Goal: Task Accomplishment & Management: Manage account settings

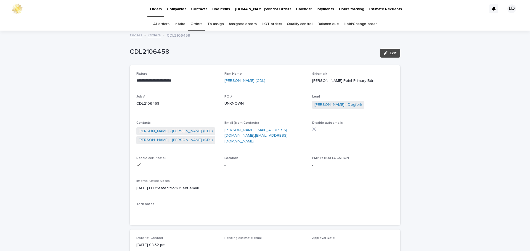
click at [201, 24] on link "Orders" at bounding box center [196, 24] width 12 height 13
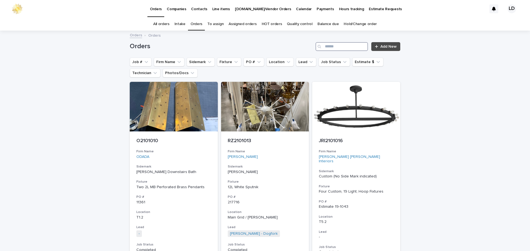
click at [325, 47] on input "Search" at bounding box center [341, 46] width 52 height 9
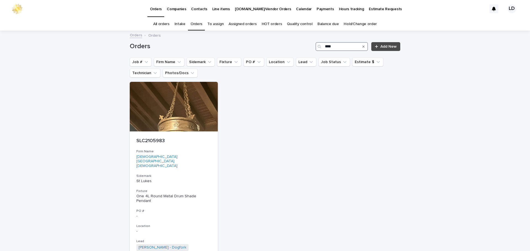
type input "****"
click at [362, 48] on button "Search" at bounding box center [363, 46] width 2 height 9
click at [171, 58] on button "Firm Name" at bounding box center [169, 62] width 31 height 9
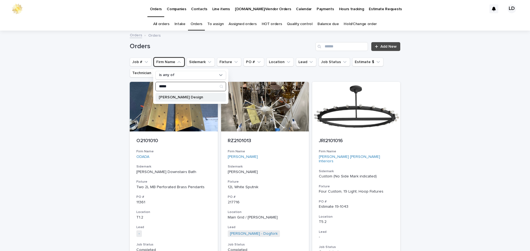
type input "*****"
click at [174, 96] on p "[PERSON_NAME] Design" at bounding box center [188, 97] width 58 height 4
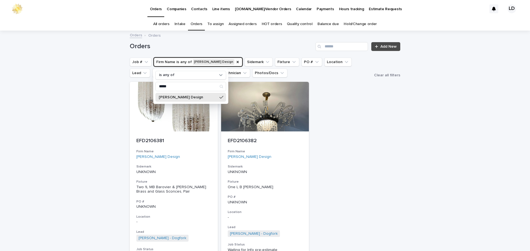
click at [415, 155] on div "Loading... Saving… Loading... Saving… Orders Add New Job # Firm Name is any of …" at bounding box center [265, 183] width 530 height 304
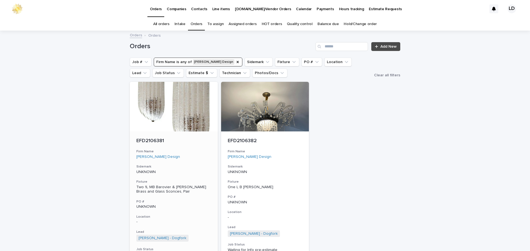
click at [201, 162] on div "EFD2106381 Firm Name [PERSON_NAME] Design Sidemark UNKNOWN Fixture Two 1L MB Ba…" at bounding box center [174, 213] width 88 height 163
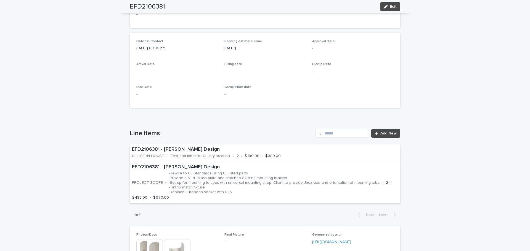
scroll to position [248, 0]
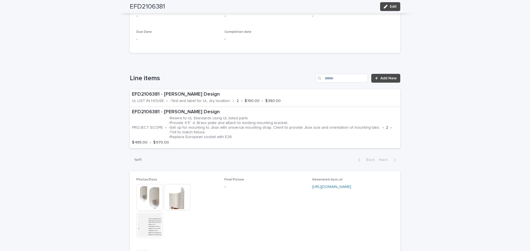
click at [177, 199] on img at bounding box center [177, 197] width 26 height 26
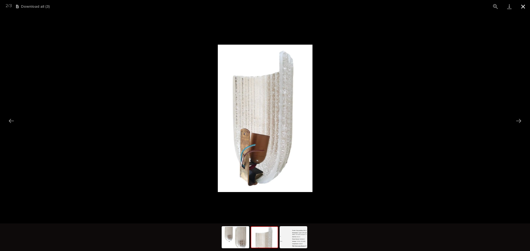
click at [524, 8] on button "Close gallery" at bounding box center [523, 6] width 14 height 13
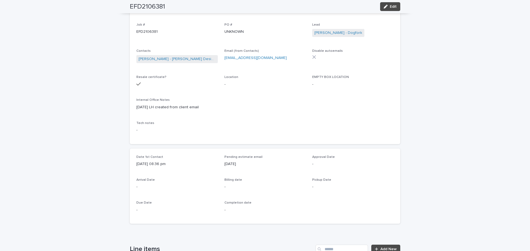
scroll to position [0, 0]
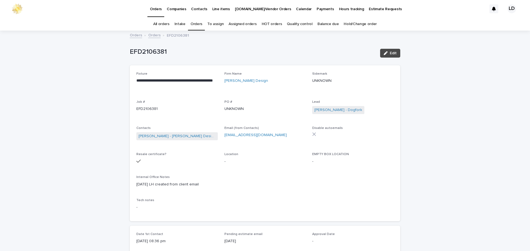
click at [199, 24] on link "Orders" at bounding box center [196, 24] width 12 height 13
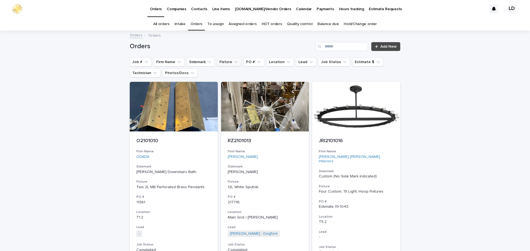
click at [225, 63] on button "Fixture" at bounding box center [229, 62] width 24 height 9
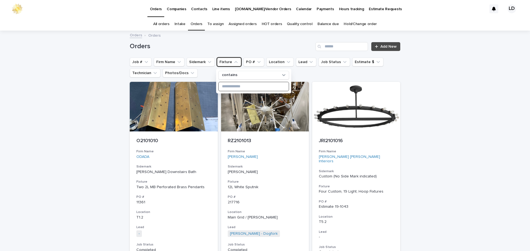
click at [229, 87] on input at bounding box center [254, 86] width 70 height 9
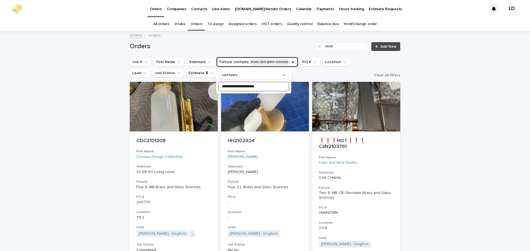
drag, startPoint x: 246, startPoint y: 87, endPoint x: 230, endPoint y: 91, distance: 16.1
click at [230, 91] on div "**********" at bounding box center [253, 81] width 75 height 25
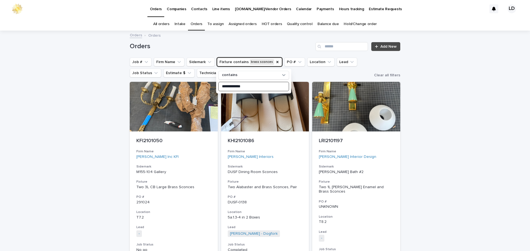
type input "**********"
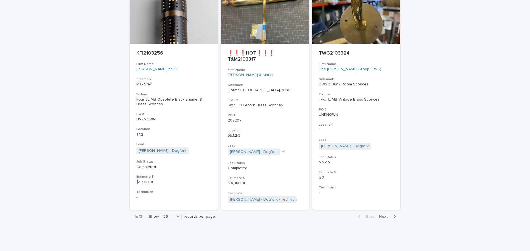
scroll to position [2516, 0]
drag, startPoint x: 383, startPoint y: 216, endPoint x: 406, endPoint y: 192, distance: 32.8
click at [382, 216] on span "Next" at bounding box center [385, 217] width 12 height 4
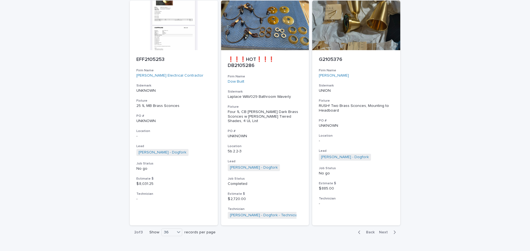
scroll to position [2564, 0]
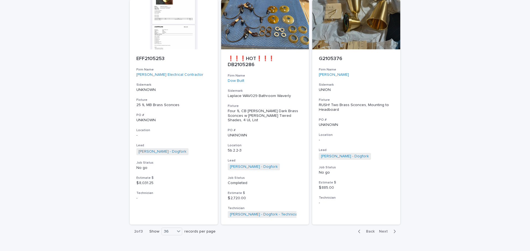
click at [379, 230] on span "Next" at bounding box center [385, 232] width 12 height 4
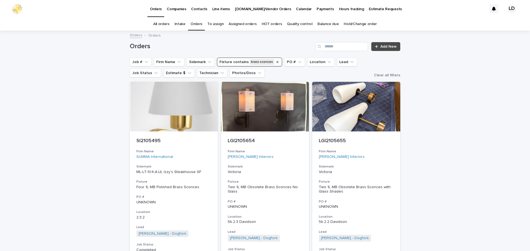
click at [275, 62] on icon "Fixture" at bounding box center [277, 62] width 4 height 4
click at [324, 48] on input "Search" at bounding box center [341, 46] width 52 height 9
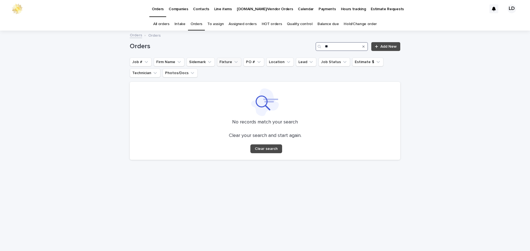
type input "*"
type input "******"
drag, startPoint x: 363, startPoint y: 49, endPoint x: 211, endPoint y: 62, distance: 152.6
click at [363, 49] on button "Search" at bounding box center [363, 46] width 2 height 9
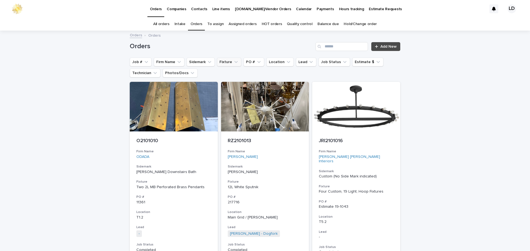
click at [221, 61] on button "Fixture" at bounding box center [229, 62] width 24 height 9
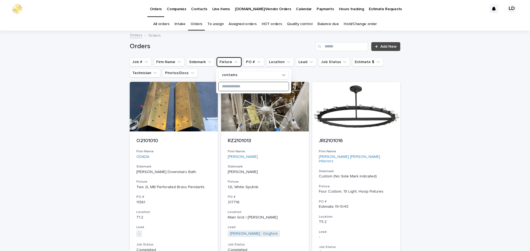
click at [228, 87] on input at bounding box center [254, 86] width 70 height 9
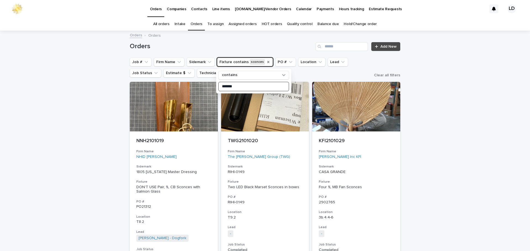
type input "*******"
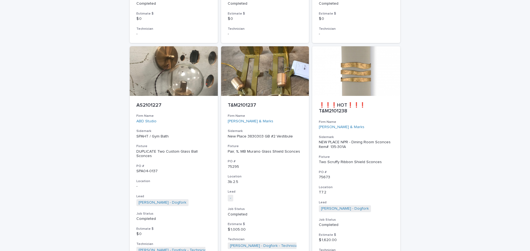
scroll to position [2457, 0]
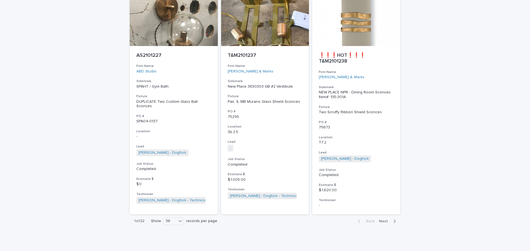
click at [384, 220] on span "Next" at bounding box center [385, 222] width 12 height 4
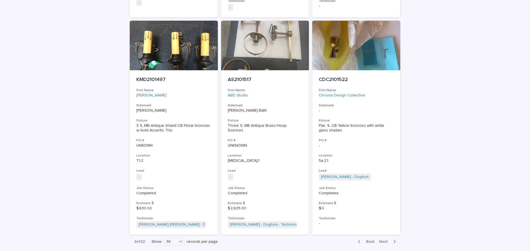
click at [383, 240] on span "Next" at bounding box center [385, 242] width 12 height 4
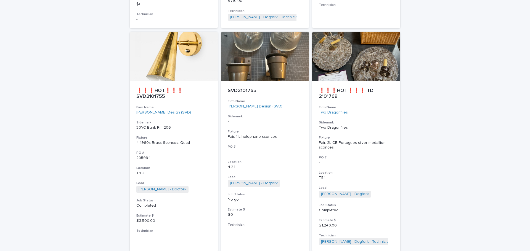
scroll to position [2505, 0]
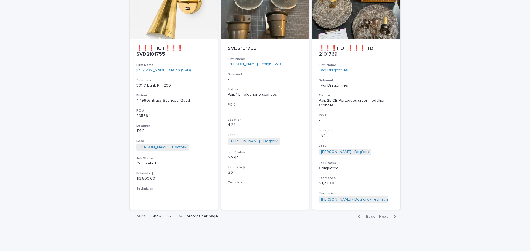
drag, startPoint x: 384, startPoint y: 218, endPoint x: 382, endPoint y: 235, distance: 17.1
click at [384, 218] on span "Next" at bounding box center [385, 217] width 12 height 4
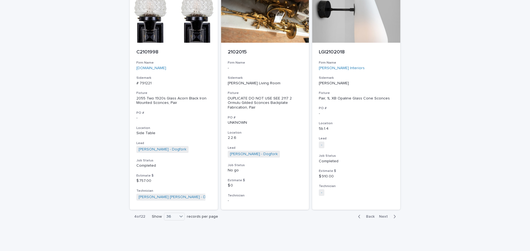
scroll to position [2478, 0]
click at [381, 215] on span "Next" at bounding box center [385, 217] width 12 height 4
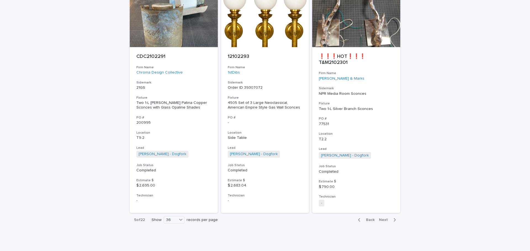
scroll to position [2465, 0]
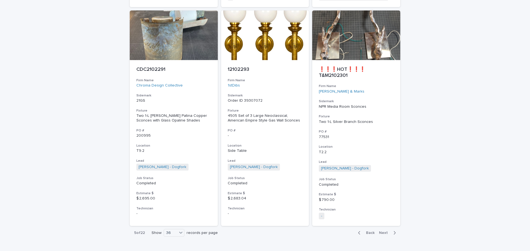
click at [380, 231] on span "Next" at bounding box center [385, 233] width 12 height 4
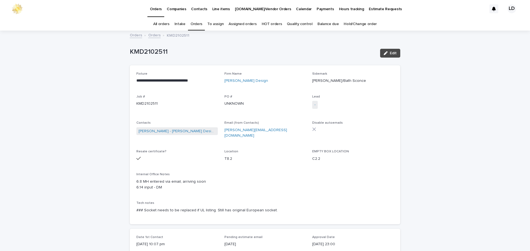
click at [152, 34] on link "Orders" at bounding box center [154, 35] width 12 height 6
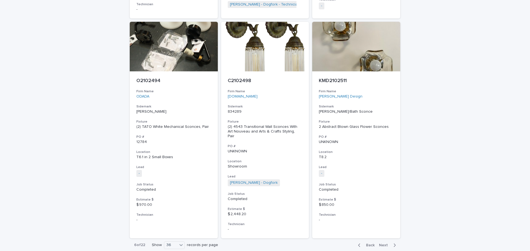
scroll to position [2502, 0]
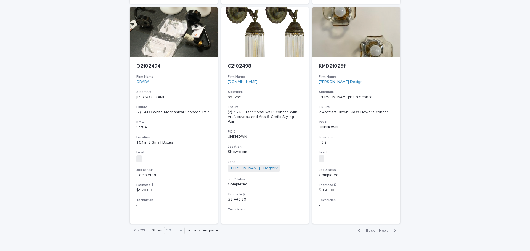
click at [385, 229] on span "Next" at bounding box center [385, 231] width 12 height 4
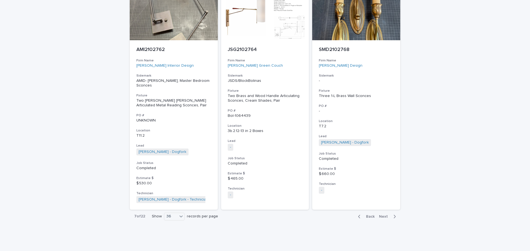
scroll to position [2466, 0]
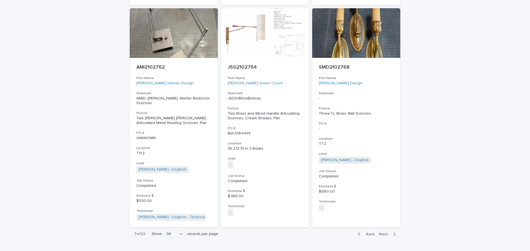
drag, startPoint x: 384, startPoint y: 216, endPoint x: 402, endPoint y: 212, distance: 17.8
click at [384, 233] on span "Next" at bounding box center [385, 235] width 12 height 4
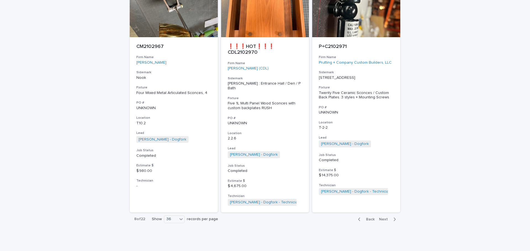
scroll to position [2537, 0]
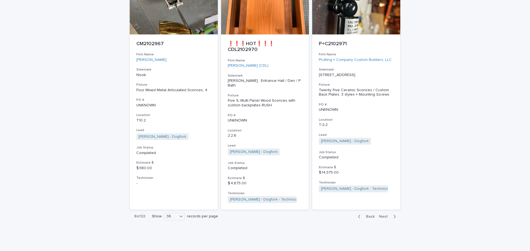
click at [383, 216] on span "Next" at bounding box center [385, 217] width 12 height 4
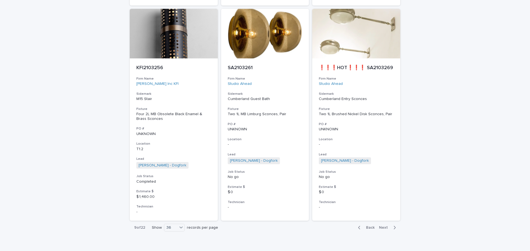
click at [384, 226] on span "Next" at bounding box center [385, 228] width 12 height 4
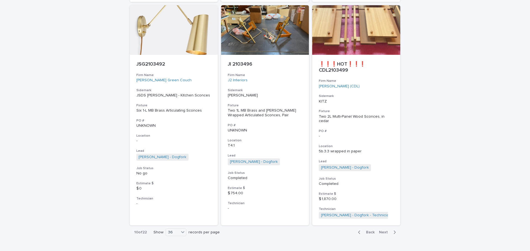
scroll to position [2532, 0]
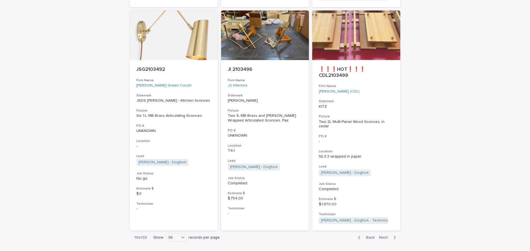
click at [383, 236] on span "Next" at bounding box center [385, 238] width 12 height 4
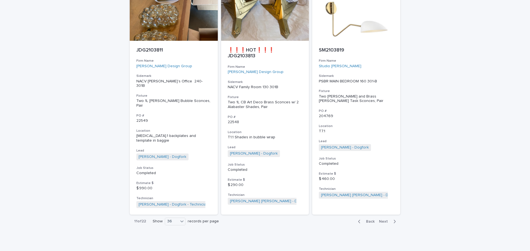
scroll to position [2520, 0]
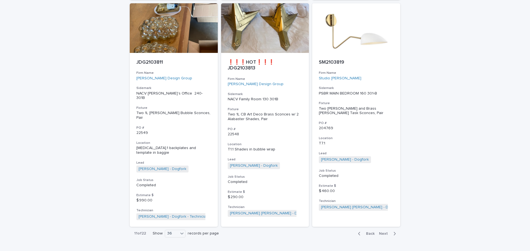
click at [377, 232] on button "Next" at bounding box center [388, 234] width 23 height 5
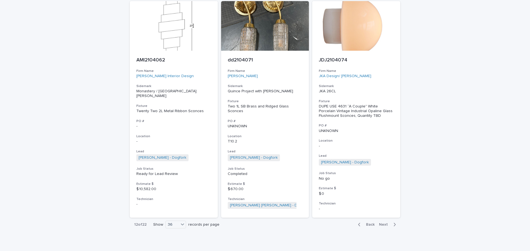
scroll to position [2548, 0]
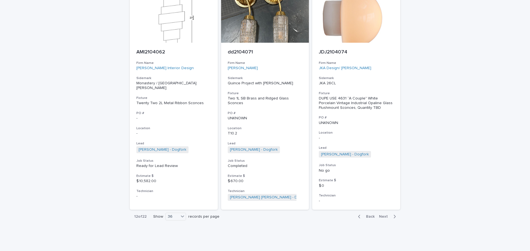
click at [380, 216] on span "Next" at bounding box center [385, 217] width 12 height 4
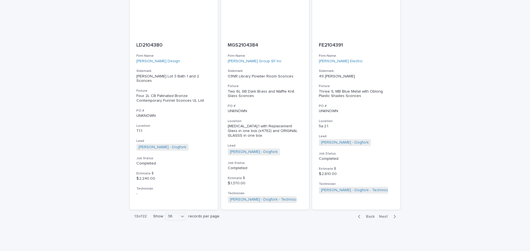
scroll to position [2546, 0]
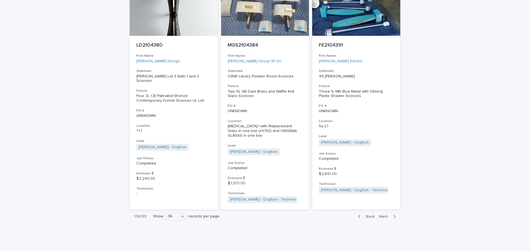
click at [383, 216] on span "Next" at bounding box center [385, 217] width 12 height 4
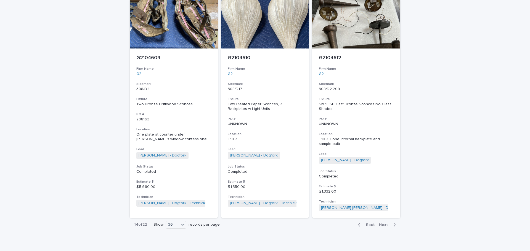
scroll to position [2531, 0]
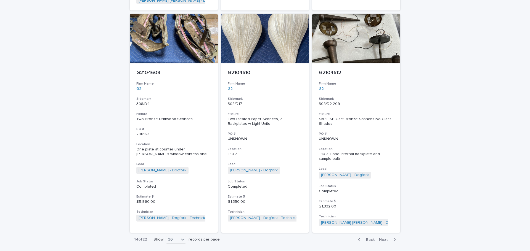
click at [384, 238] on span "Next" at bounding box center [385, 240] width 12 height 4
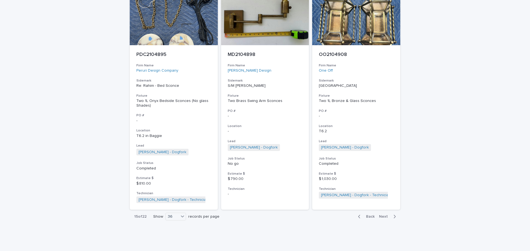
scroll to position [2516, 0]
click at [384, 216] on span "Next" at bounding box center [385, 217] width 12 height 4
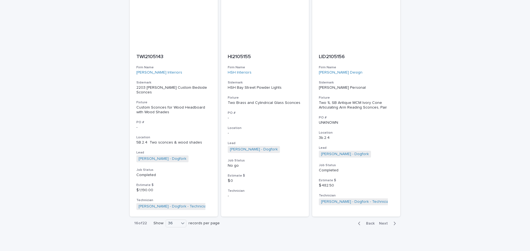
scroll to position [2568, 0]
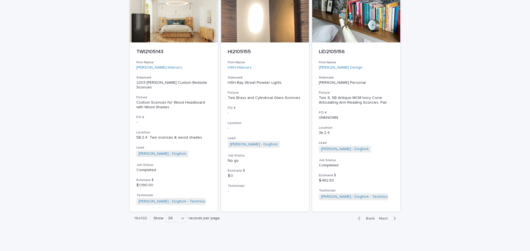
drag, startPoint x: 383, startPoint y: 215, endPoint x: 413, endPoint y: 208, distance: 30.3
click at [383, 217] on span "Next" at bounding box center [385, 219] width 12 height 4
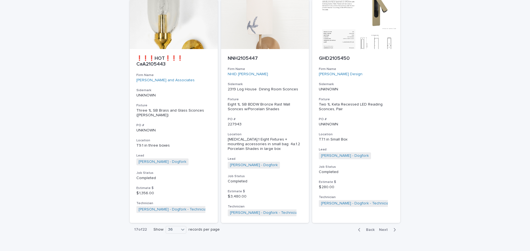
scroll to position [2568, 0]
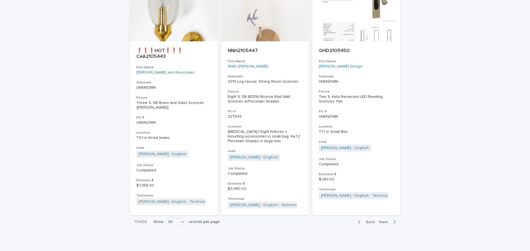
click at [383, 221] on span "Next" at bounding box center [385, 222] width 12 height 4
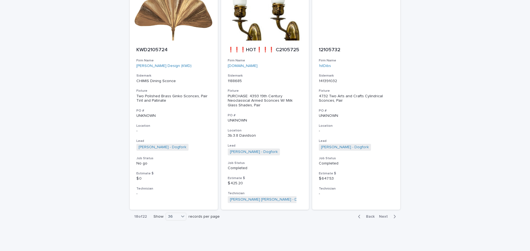
scroll to position [2530, 0]
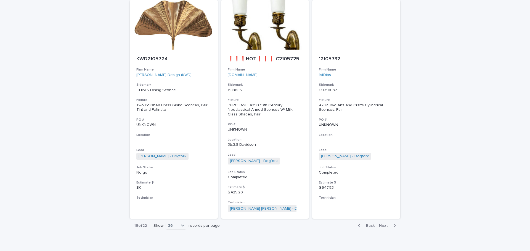
click at [383, 224] on span "Next" at bounding box center [385, 226] width 12 height 4
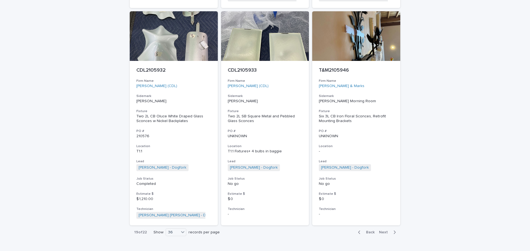
scroll to position [2528, 0]
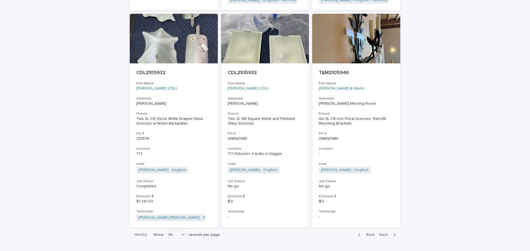
click at [383, 233] on span "Next" at bounding box center [385, 235] width 12 height 4
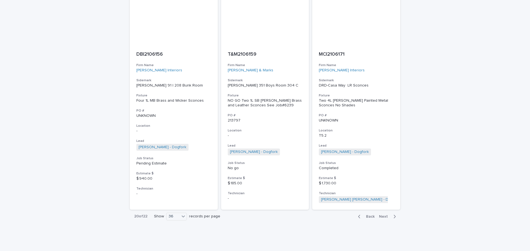
scroll to position [2509, 0]
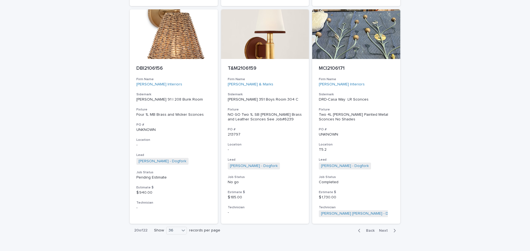
drag, startPoint x: 382, startPoint y: 217, endPoint x: 438, endPoint y: 201, distance: 58.5
click at [382, 229] on span "Next" at bounding box center [385, 231] width 12 height 4
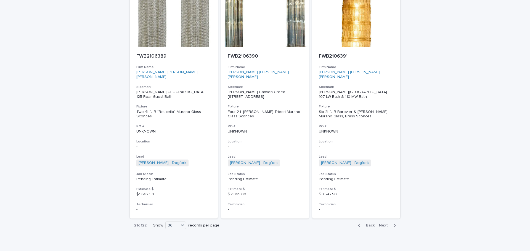
click at [383, 224] on span "Next" at bounding box center [385, 226] width 12 height 4
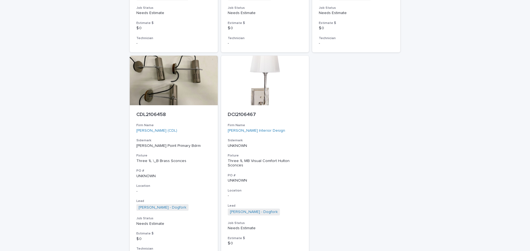
scroll to position [506, 0]
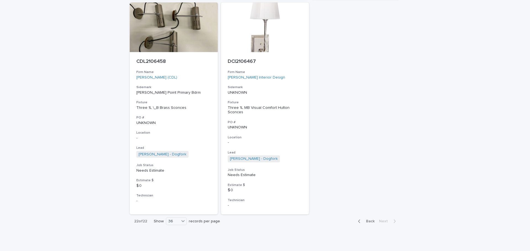
click at [370, 220] on span "Back" at bounding box center [369, 222] width 12 height 4
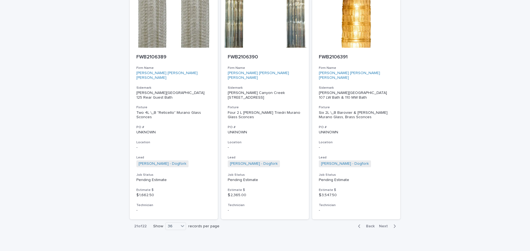
scroll to position [2509, 0]
click at [369, 224] on span "Back" at bounding box center [369, 226] width 12 height 4
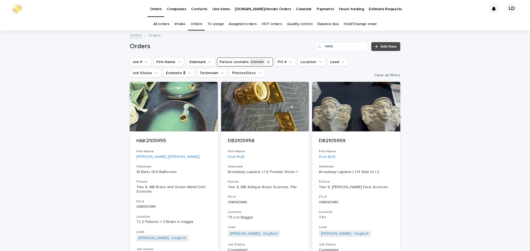
click at [266, 60] on icon "Fixture" at bounding box center [268, 62] width 4 height 4
click at [169, 60] on button "Firm Name" at bounding box center [169, 62] width 31 height 9
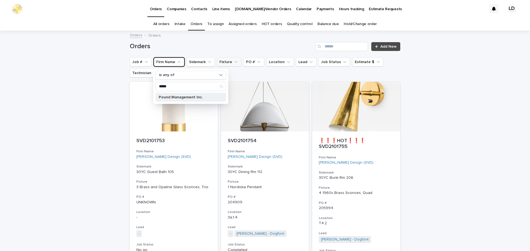
type input "*****"
click at [171, 98] on p "Pound Management Inc." at bounding box center [188, 97] width 58 height 4
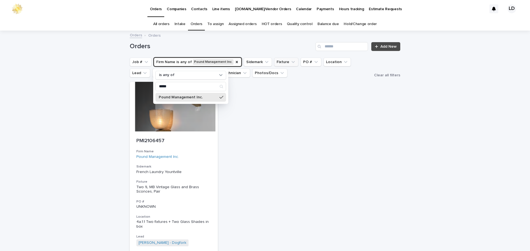
click at [422, 147] on div "Loading... Saving… Loading... Saving… Orders Add New Job # Firm Name is any of …" at bounding box center [265, 185] width 530 height 309
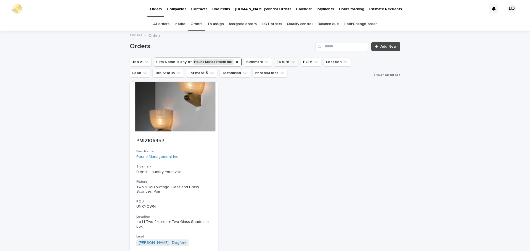
click at [228, 62] on button "Firm Name is any of Pound Management Inc." at bounding box center [198, 62] width 88 height 9
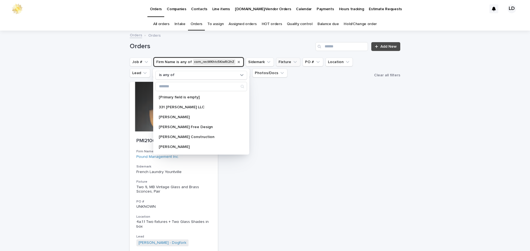
click at [236, 61] on icon "Firm Name" at bounding box center [238, 62] width 4 height 4
click at [333, 46] on input "Search" at bounding box center [341, 46] width 52 height 9
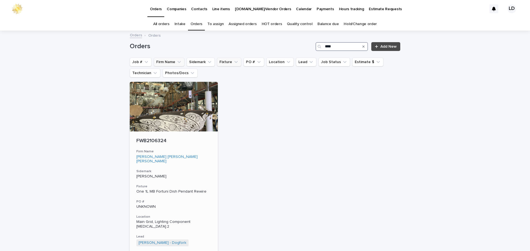
type input "****"
click at [202, 153] on h3 "Firm Name" at bounding box center [173, 152] width 75 height 4
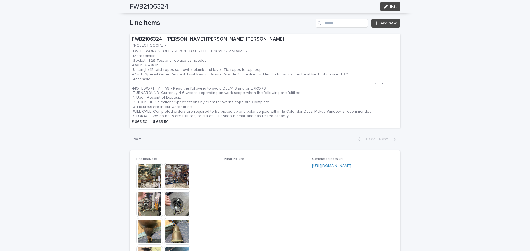
scroll to position [304, 0]
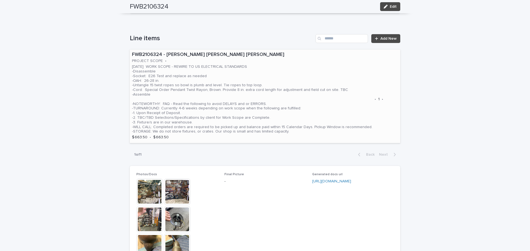
click at [270, 66] on p "[DATE] WORK SCOPE - REWIRE TO US ELECTRICAL STANDARDS -Disassemble -Socket: E26…" at bounding box center [252, 100] width 240 height 70
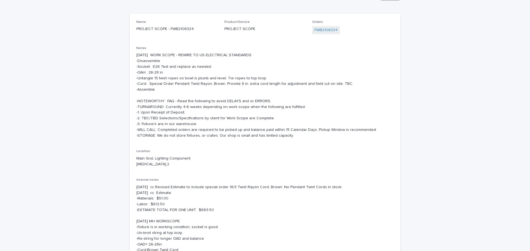
scroll to position [55, 0]
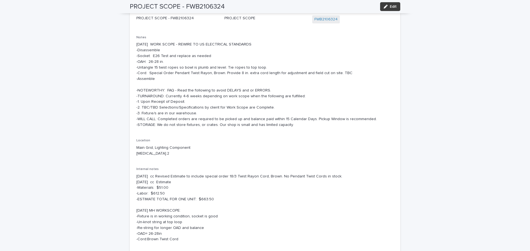
click at [390, 7] on span "Edit" at bounding box center [393, 7] width 7 height 4
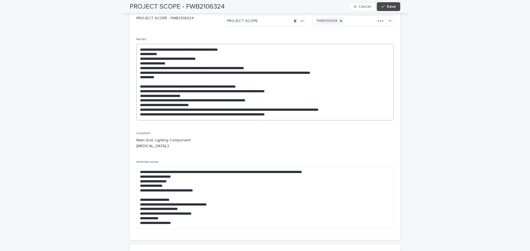
scroll to position [0, 0]
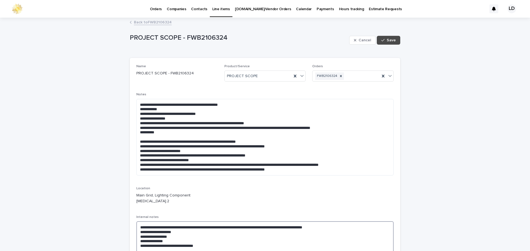
click at [136, 222] on textarea "**********" at bounding box center [264, 253] width 257 height 63
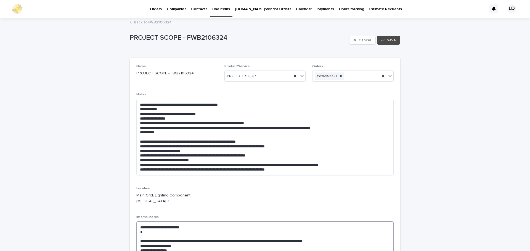
paste textarea "**********"
type textarea "**********"
click at [384, 41] on div "button" at bounding box center [384, 40] width 6 height 4
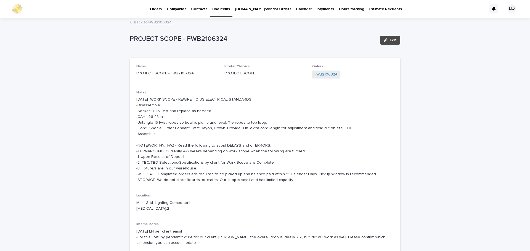
click at [149, 21] on link "Back to FWB2106324" at bounding box center [153, 22] width 38 height 6
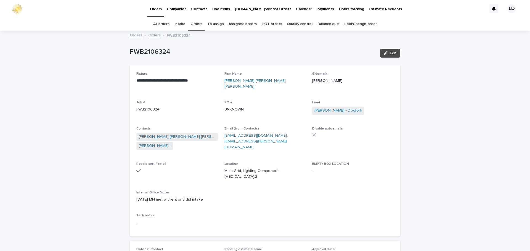
scroll to position [18, 0]
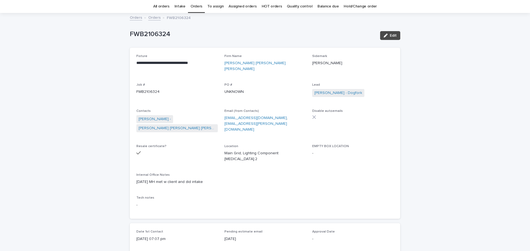
drag, startPoint x: 389, startPoint y: 35, endPoint x: 230, endPoint y: 125, distance: 182.1
click at [390, 35] on span "Edit" at bounding box center [393, 36] width 7 height 4
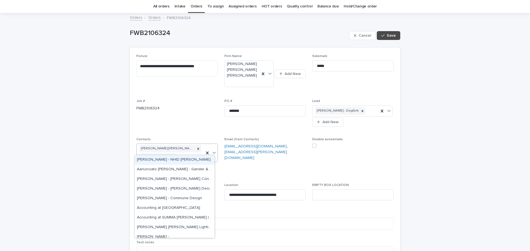
click at [180, 152] on div "[PERSON_NAME] [PERSON_NAME] [PERSON_NAME] [PERSON_NAME] -" at bounding box center [170, 153] width 67 height 18
type input "***"
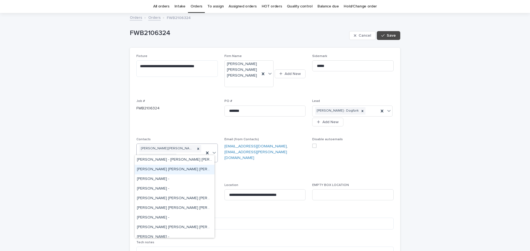
click at [174, 169] on div "[PERSON_NAME] [PERSON_NAME] [PERSON_NAME]" at bounding box center [175, 170] width 80 height 10
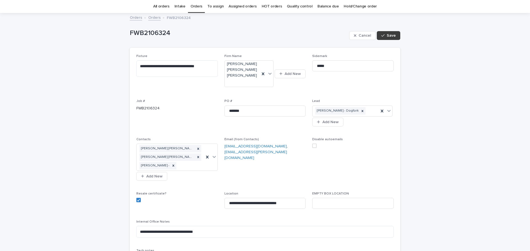
click at [389, 34] on span "Save" at bounding box center [391, 36] width 9 height 4
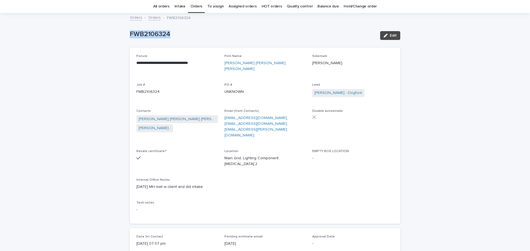
drag, startPoint x: 173, startPoint y: 34, endPoint x: 124, endPoint y: 34, distance: 48.8
copy p "FWB2106324"
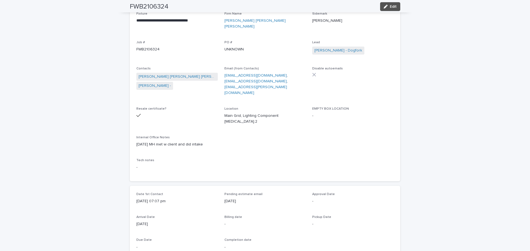
scroll to position [0, 0]
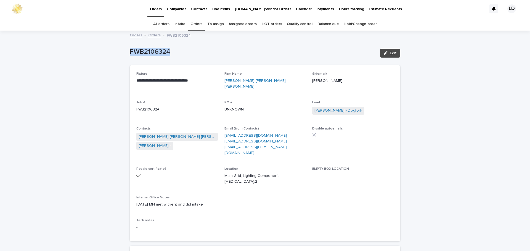
copy p "FWB2106324"
click at [201, 25] on link "Orders" at bounding box center [196, 24] width 12 height 13
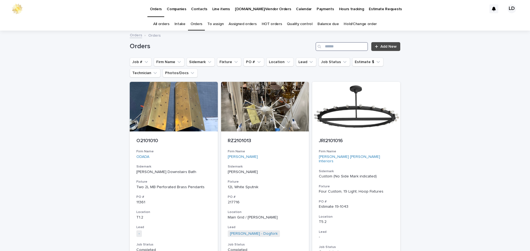
click at [344, 48] on input "Search" at bounding box center [341, 46] width 52 height 9
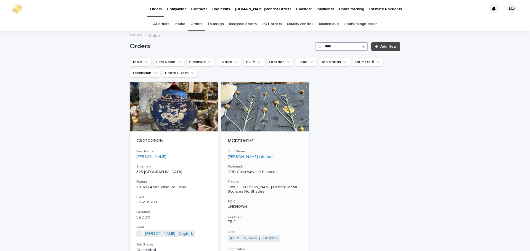
type input "****"
click at [302, 166] on div "MCI2106171 Firm Name [PERSON_NAME] Interiors Sidemark DRD-Casa Way LR Sconces F…" at bounding box center [265, 214] width 88 height 165
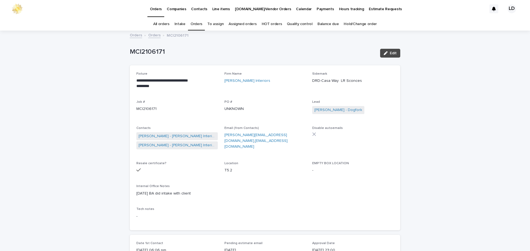
click at [199, 24] on link "Orders" at bounding box center [196, 24] width 12 height 13
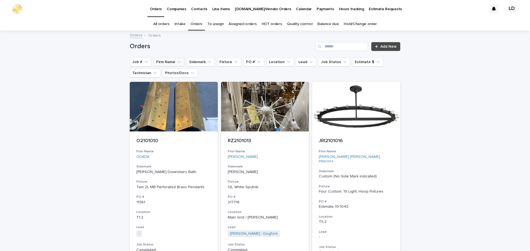
click at [176, 61] on icon "Firm Name" at bounding box center [179, 62] width 6 height 6
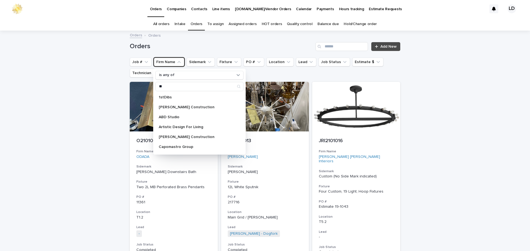
type input "*"
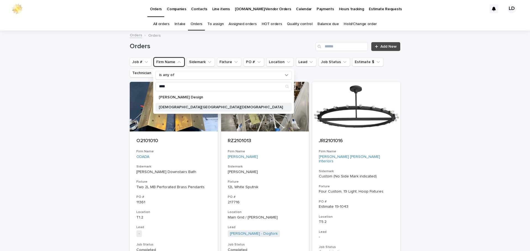
type input "****"
click at [179, 108] on p "[DEMOGRAPHIC_DATA][GEOGRAPHIC_DATA][DEMOGRAPHIC_DATA]" at bounding box center [221, 107] width 124 height 4
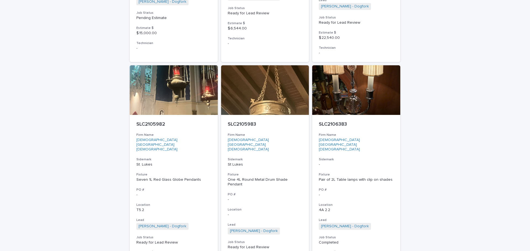
scroll to position [276, 0]
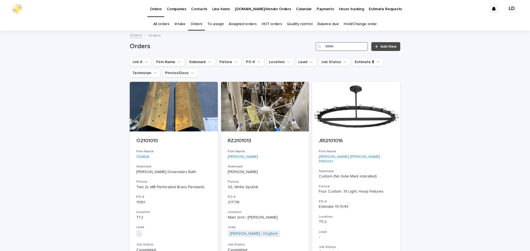
click at [329, 49] on input "Search" at bounding box center [341, 46] width 52 height 9
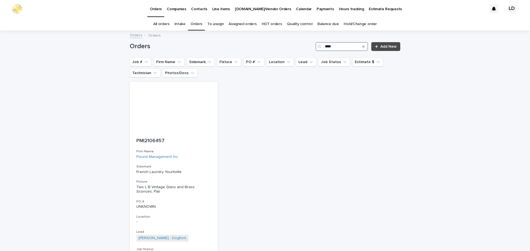
type input "****"
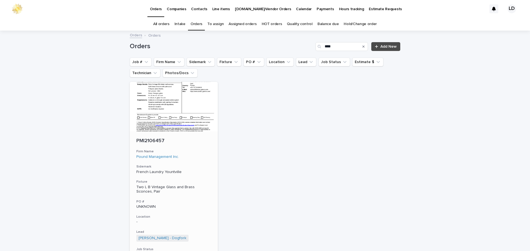
click at [204, 158] on div "Pound Management Inc." at bounding box center [173, 157] width 75 height 5
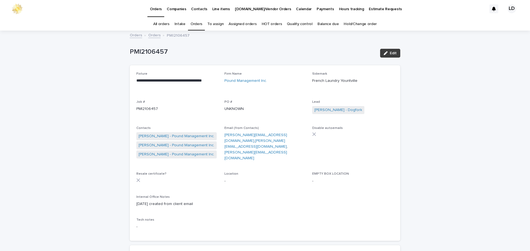
click at [390, 55] on span "Edit" at bounding box center [393, 53] width 7 height 4
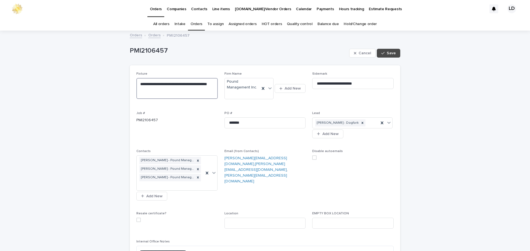
click at [148, 84] on textarea "**********" at bounding box center [176, 88] width 81 height 21
click at [153, 84] on textarea "**********" at bounding box center [176, 88] width 81 height 21
type textarea "**********"
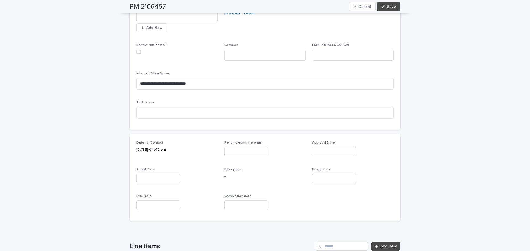
scroll to position [248, 0]
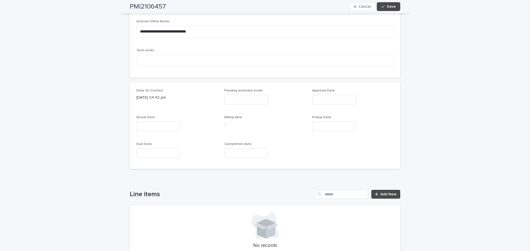
click at [148, 126] on input "text" at bounding box center [158, 127] width 44 height 10
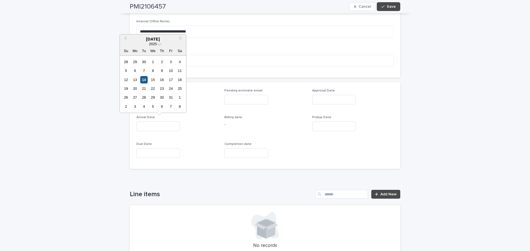
click at [145, 78] on div "14" at bounding box center [143, 79] width 7 height 7
type input "**********"
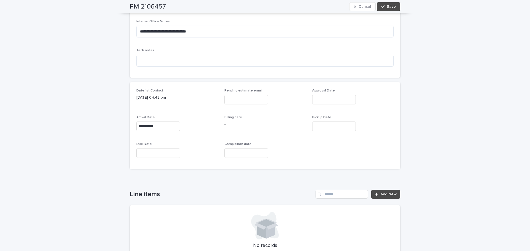
click at [388, 6] on span "Save" at bounding box center [391, 7] width 9 height 4
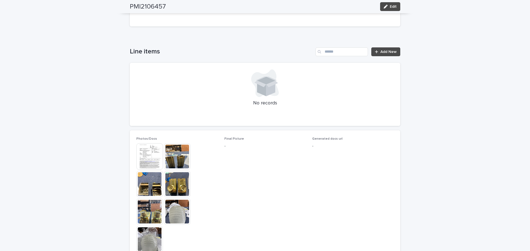
scroll to position [304, 0]
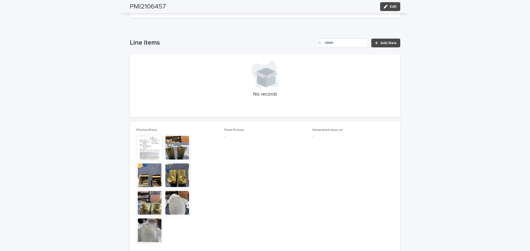
click at [147, 148] on img at bounding box center [149, 148] width 26 height 26
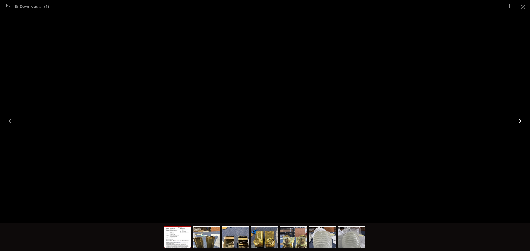
drag, startPoint x: 523, startPoint y: 121, endPoint x: 516, endPoint y: 121, distance: 6.4
click at [523, 121] on button "Next slide" at bounding box center [519, 121] width 12 height 11
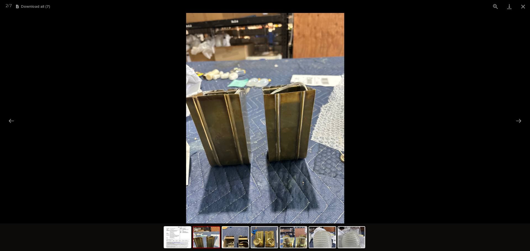
scroll to position [0, 0]
click at [512, 122] on picture at bounding box center [265, 118] width 530 height 211
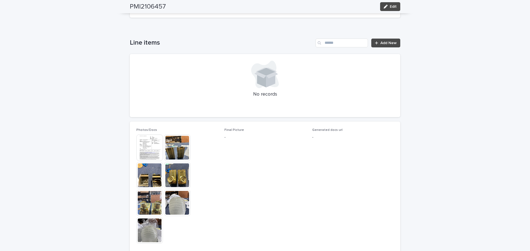
click at [152, 173] on img at bounding box center [149, 175] width 26 height 26
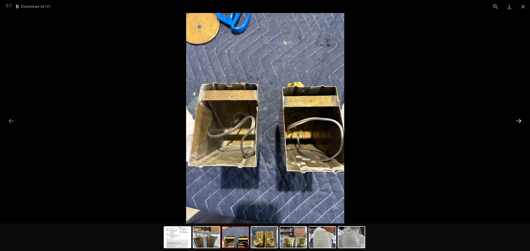
click at [516, 118] on button "Next slide" at bounding box center [519, 121] width 12 height 11
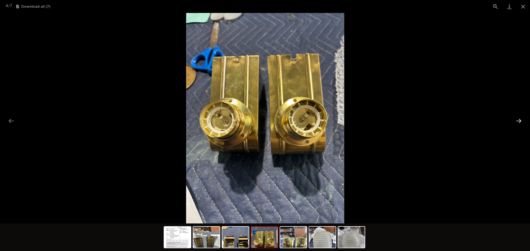
click at [521, 123] on button "Next slide" at bounding box center [519, 121] width 12 height 11
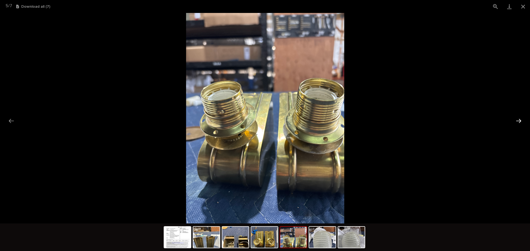
click at [515, 120] on button "Next slide" at bounding box center [519, 121] width 12 height 11
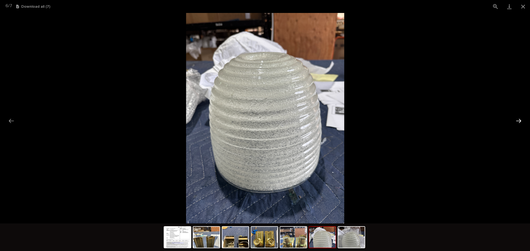
click at [522, 121] on button "Next slide" at bounding box center [519, 121] width 12 height 11
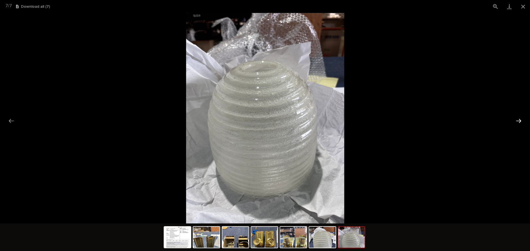
click at [519, 121] on button "Next slide" at bounding box center [519, 121] width 12 height 11
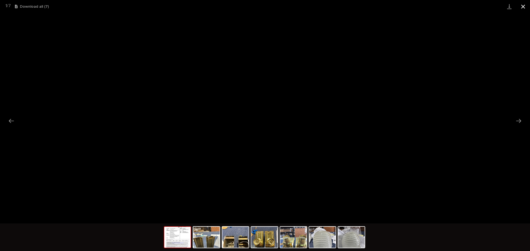
click at [520, 9] on button "Close gallery" at bounding box center [523, 6] width 14 height 13
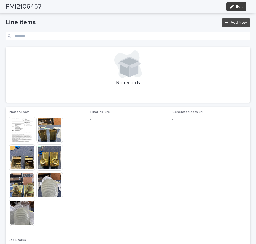
click at [235, 6] on div "button" at bounding box center [233, 7] width 6 height 4
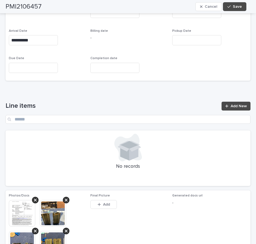
scroll to position [392, 0]
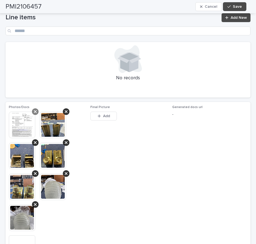
click at [35, 108] on div at bounding box center [35, 111] width 7 height 7
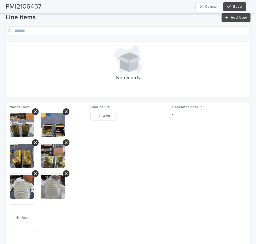
scroll to position [376, 0]
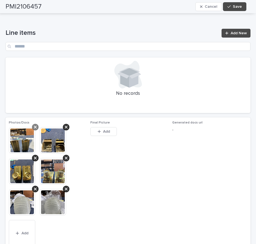
click at [34, 125] on icon at bounding box center [35, 127] width 3 height 4
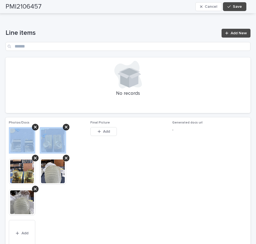
click at [34, 125] on icon at bounding box center [35, 127] width 3 height 4
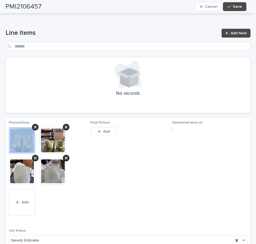
scroll to position [361, 0]
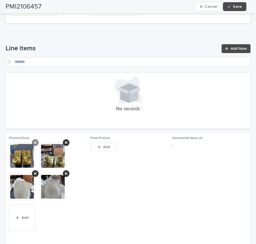
click at [35, 140] on icon at bounding box center [35, 142] width 3 height 4
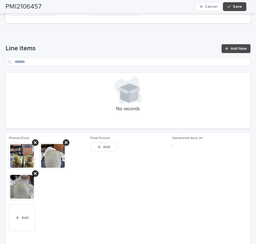
click at [35, 140] on icon at bounding box center [35, 142] width 3 height 4
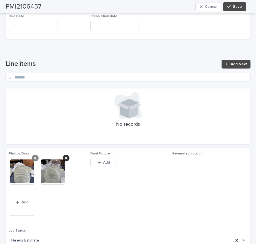
click at [34, 156] on icon at bounding box center [35, 158] width 3 height 4
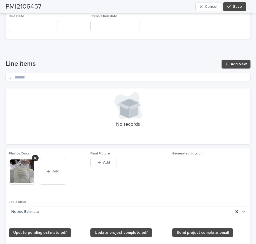
scroll to position [331, 0]
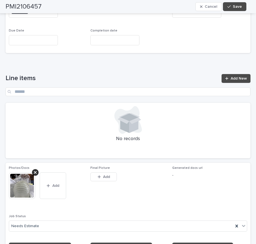
click at [32, 172] on img at bounding box center [22, 185] width 26 height 26
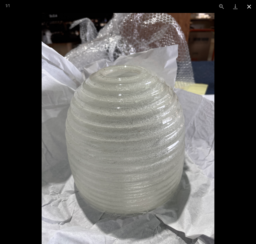
click at [248, 6] on button "Close gallery" at bounding box center [250, 6] width 14 height 13
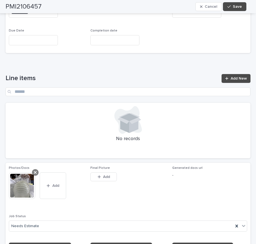
click at [35, 170] on icon at bounding box center [35, 172] width 3 height 4
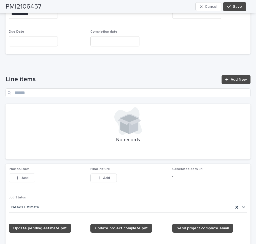
scroll to position [321, 0]
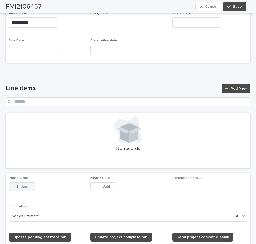
click at [27, 182] on button "Add" at bounding box center [22, 186] width 26 height 9
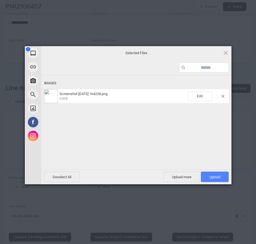
click at [218, 180] on span "Upload 1" at bounding box center [215, 176] width 28 height 10
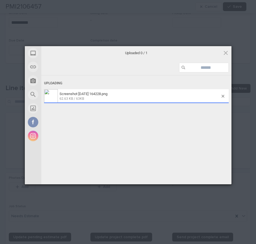
scroll to position [331, 0]
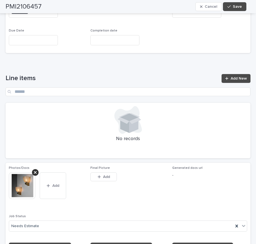
drag, startPoint x: 52, startPoint y: 172, endPoint x: 6, endPoint y: 108, distance: 77.9
click at [52, 172] on button "Add" at bounding box center [53, 185] width 26 height 26
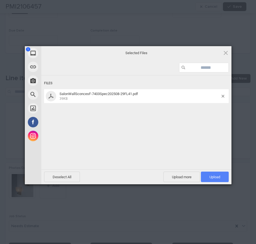
click at [217, 177] on span "Upload 1" at bounding box center [215, 177] width 11 height 4
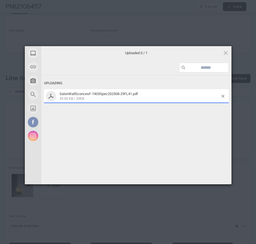
scroll to position [345, 0]
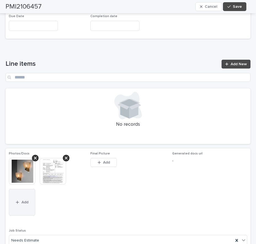
click at [13, 190] on button "Add" at bounding box center [22, 202] width 26 height 26
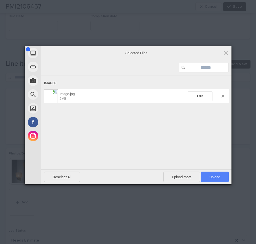
click at [212, 176] on span "Upload 1" at bounding box center [215, 177] width 11 height 4
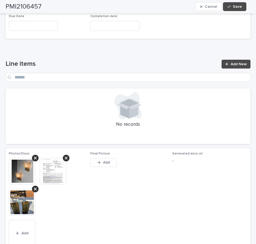
scroll to position [361, 0]
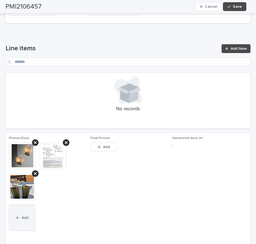
click at [23, 216] on span "Add" at bounding box center [25, 218] width 7 height 4
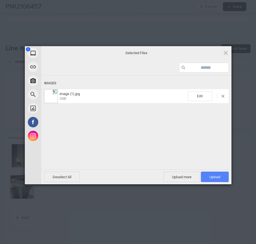
click at [210, 176] on span "Upload 1" at bounding box center [215, 177] width 11 height 4
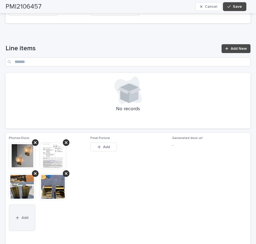
click at [22, 216] on span "Add" at bounding box center [25, 218] width 7 height 4
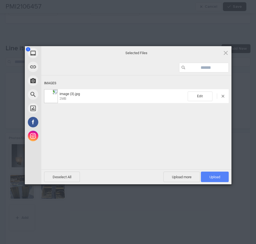
click at [211, 179] on span "Upload 1" at bounding box center [215, 176] width 28 height 10
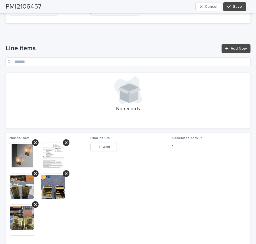
scroll to position [376, 0]
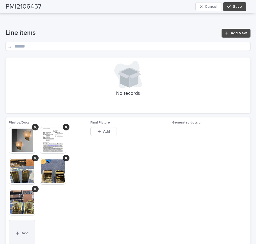
click at [29, 226] on button "Add" at bounding box center [22, 233] width 26 height 26
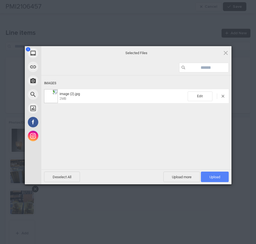
click at [205, 175] on span "Upload 1" at bounding box center [215, 176] width 28 height 10
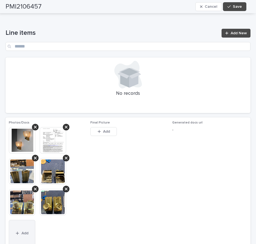
click at [26, 220] on button "Add" at bounding box center [22, 233] width 26 height 26
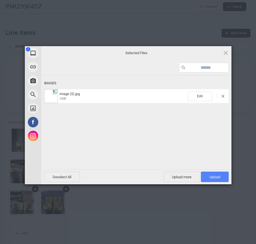
click at [210, 175] on span "Upload 1" at bounding box center [215, 177] width 11 height 4
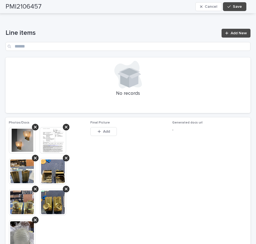
scroll to position [392, 0]
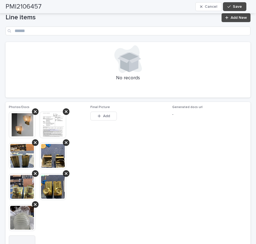
click at [23, 235] on button "Add" at bounding box center [22, 248] width 26 height 26
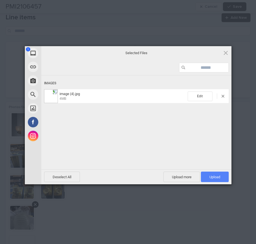
click at [214, 177] on span "Upload 1" at bounding box center [215, 177] width 11 height 4
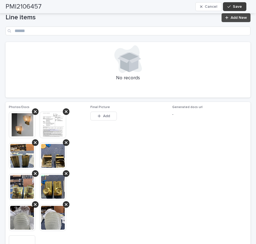
click at [244, 8] on button "Save" at bounding box center [234, 6] width 23 height 9
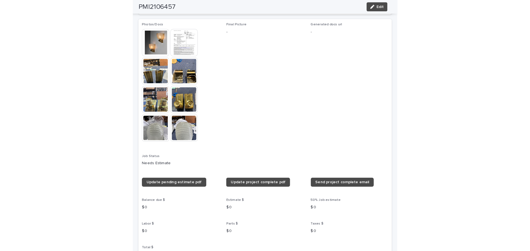
scroll to position [304, 0]
